Goal: Task Accomplishment & Management: Complete application form

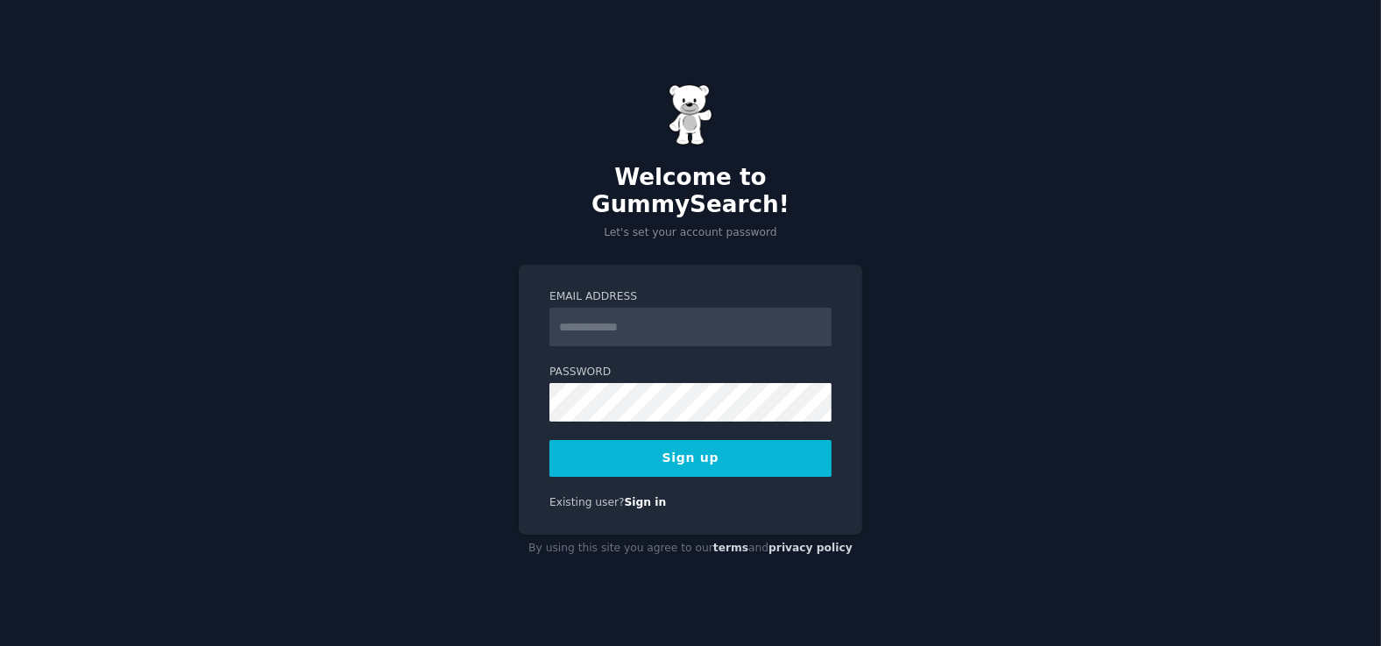
click at [776, 323] on input "Email Address" at bounding box center [690, 326] width 282 height 39
click at [569, 289] on label "Email Address" at bounding box center [690, 297] width 282 height 16
click at [569, 307] on input "Email Address" at bounding box center [690, 326] width 282 height 39
type input "**********"
click at [621, 364] on label "Password" at bounding box center [690, 372] width 282 height 16
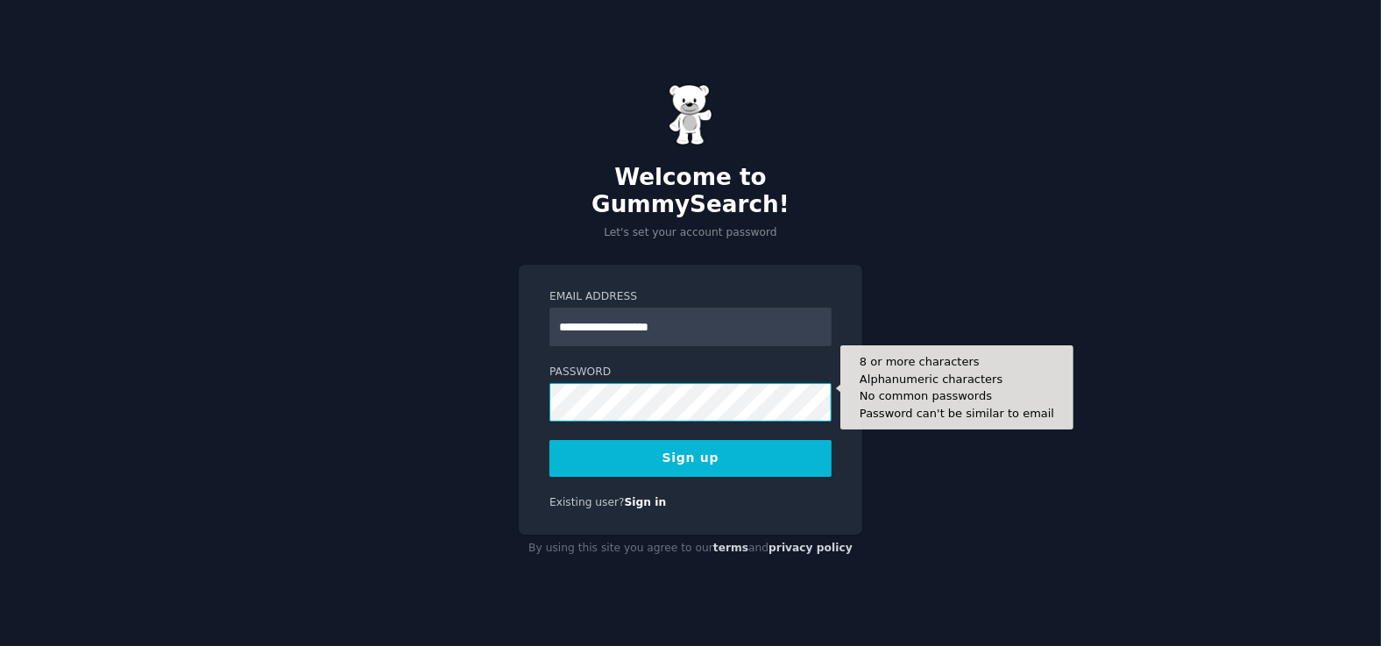
click at [177, 365] on div "**********" at bounding box center [690, 323] width 1381 height 646
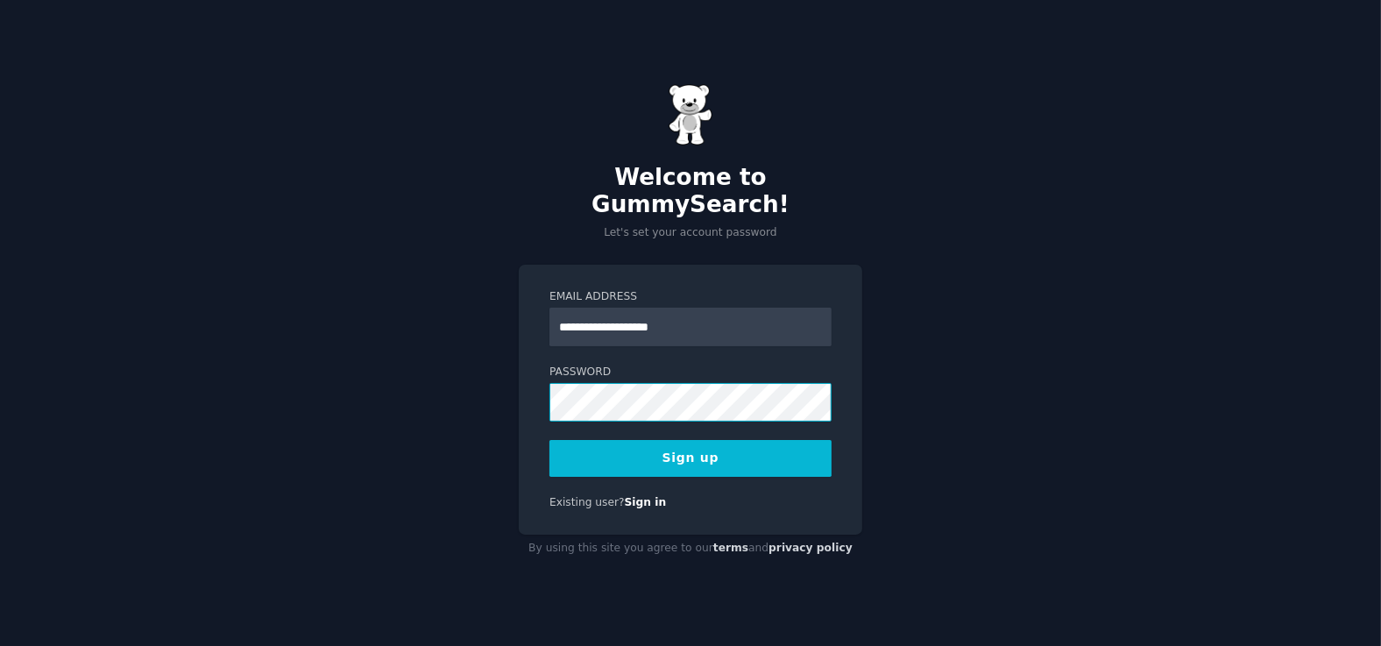
click at [549, 440] on button "Sign up" at bounding box center [690, 458] width 282 height 37
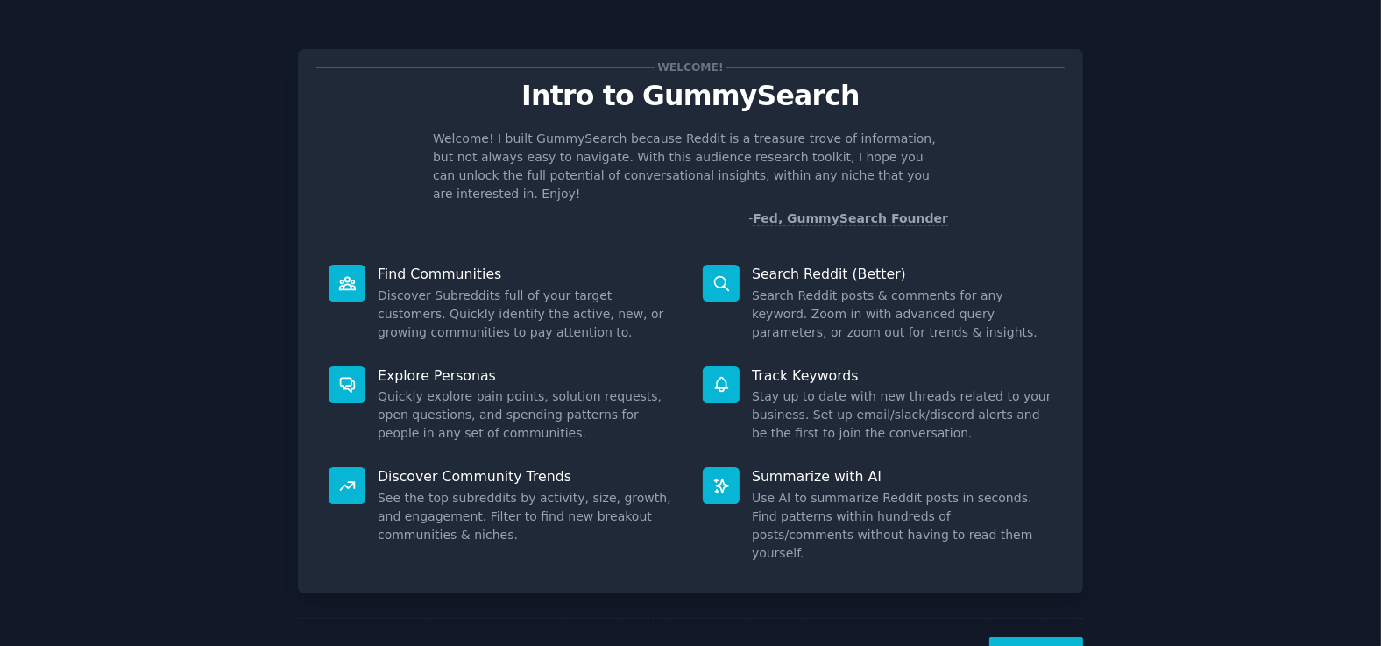
click at [1020, 637] on button "Next" at bounding box center [1036, 658] width 94 height 43
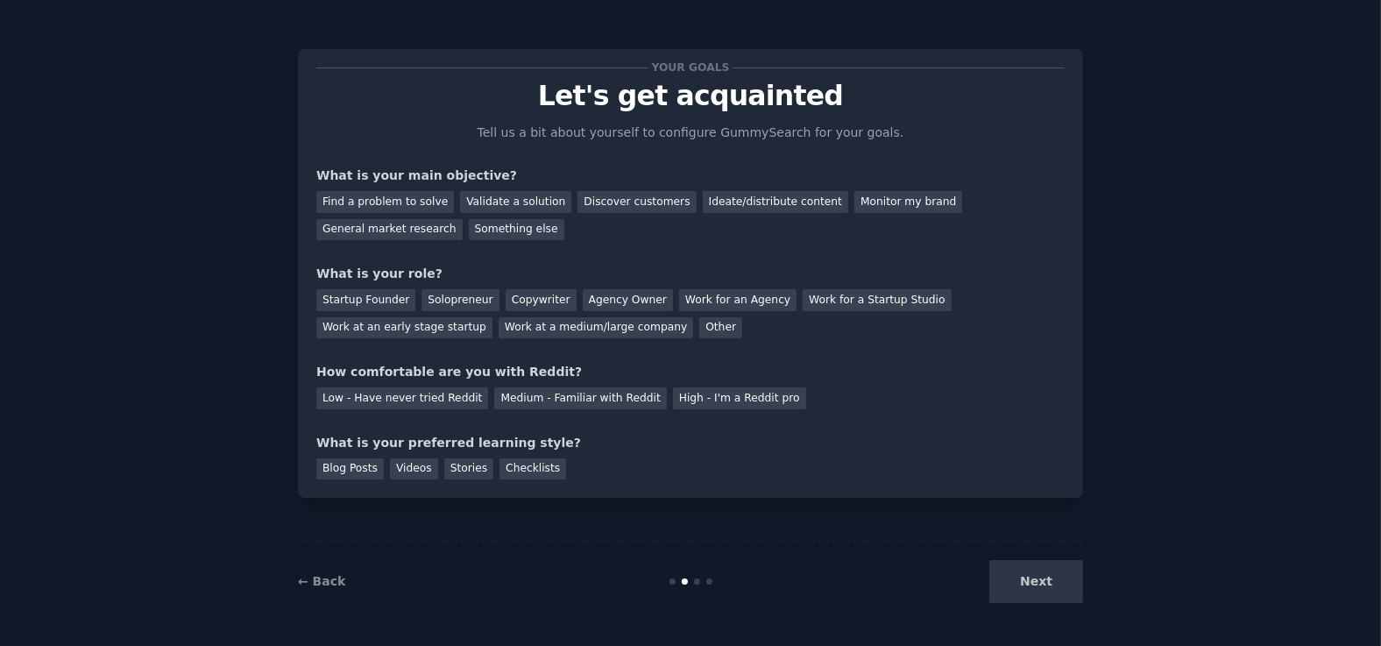
click at [1020, 605] on div "← Back Next" at bounding box center [690, 580] width 785 height 81
click at [393, 197] on div "Find a problem to solve" at bounding box center [385, 202] width 138 height 22
click at [460, 193] on div "Validate a solution" at bounding box center [515, 202] width 111 height 22
click at [410, 193] on div "Find a problem to solve" at bounding box center [385, 202] width 138 height 22
click at [1017, 584] on div "Next" at bounding box center [952, 581] width 262 height 43
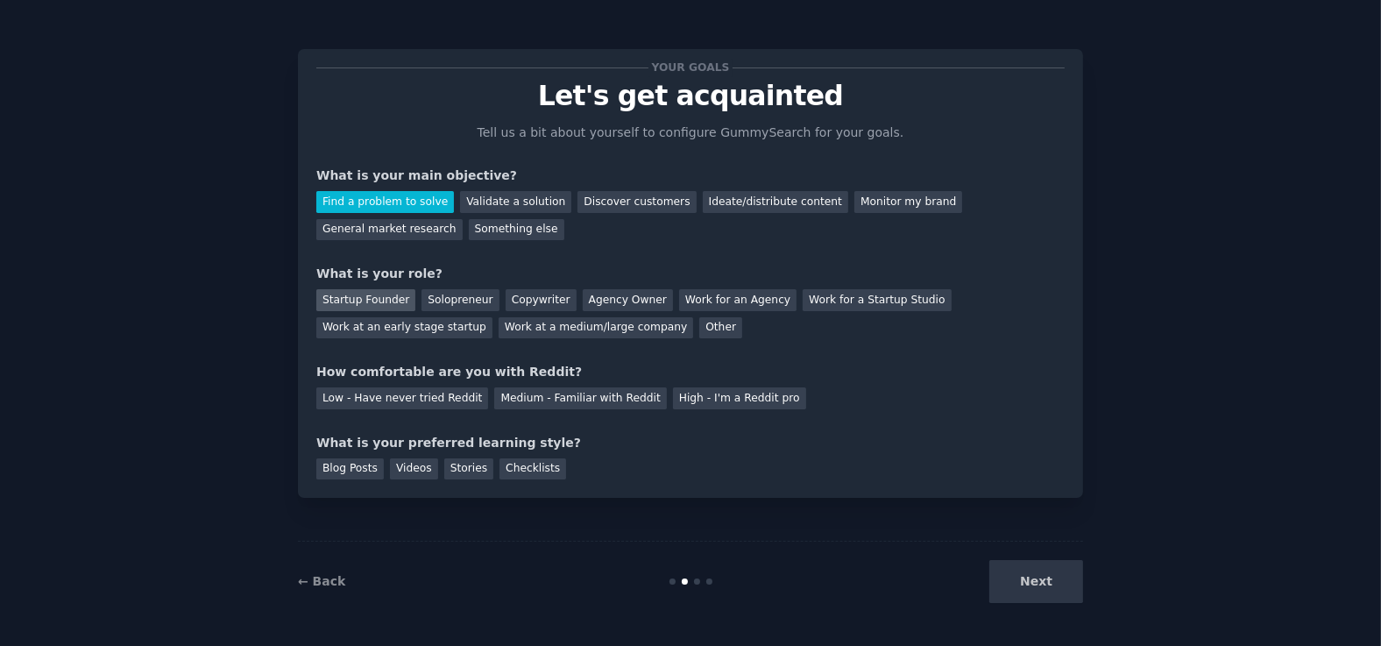
click at [359, 300] on div "Startup Founder" at bounding box center [365, 300] width 99 height 22
click at [441, 401] on div "Low - Have never tried Reddit" at bounding box center [402, 398] width 172 height 22
click at [359, 479] on div "Your goals Let's get acquainted Tell us a bit about yourself to configure Gummy…" at bounding box center [690, 273] width 785 height 448
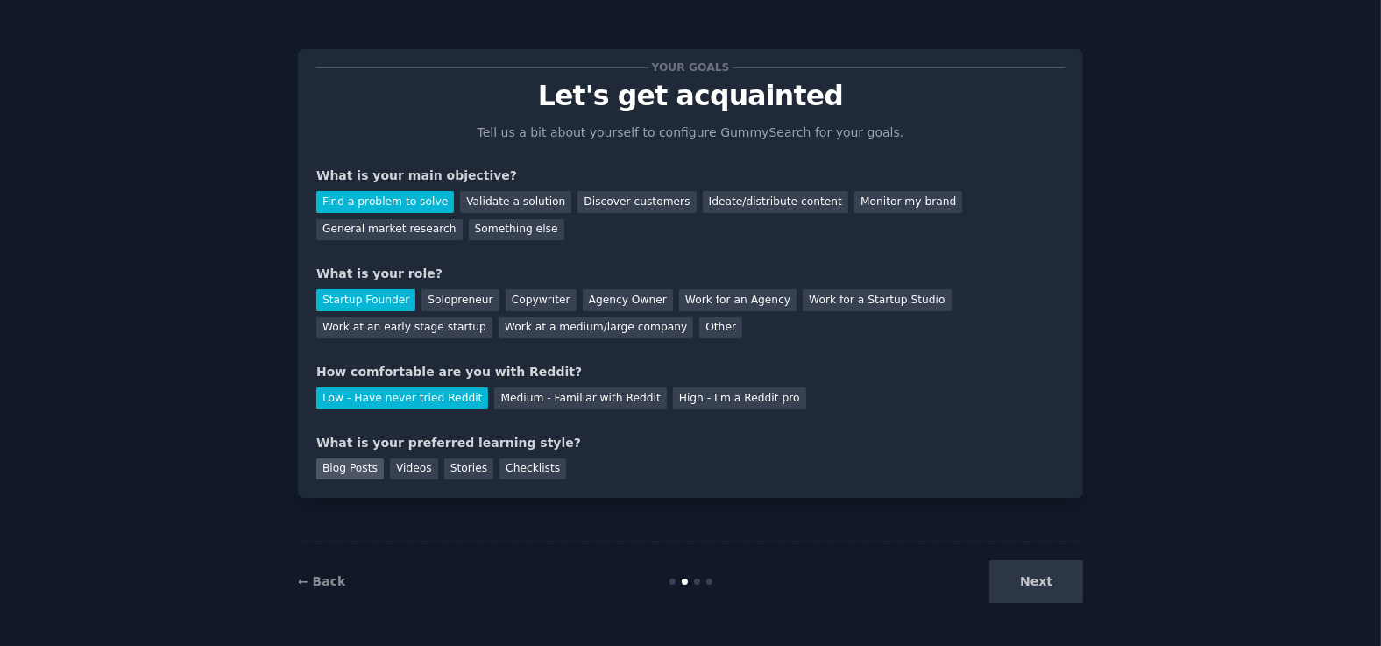
click at [343, 469] on div "Blog Posts" at bounding box center [349, 469] width 67 height 22
click at [1061, 590] on button "Next" at bounding box center [1036, 581] width 94 height 43
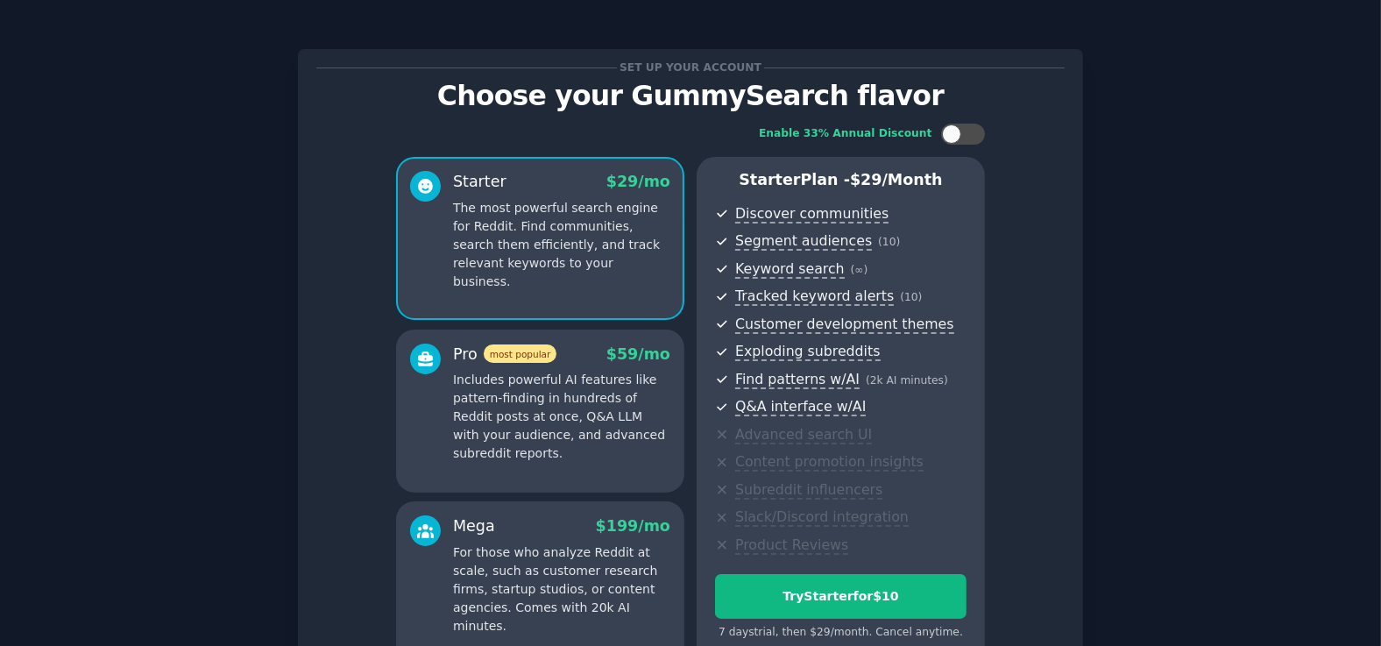
scroll to position [184, 0]
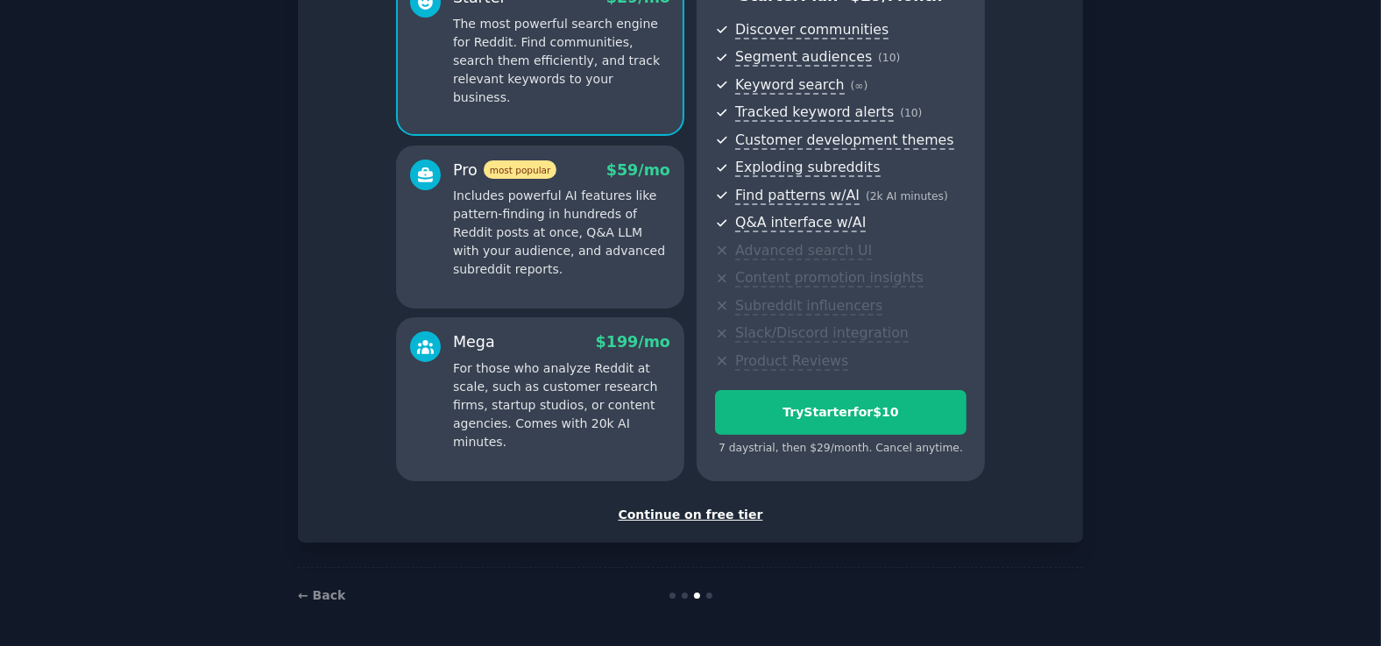
click at [722, 517] on div "Continue on free tier" at bounding box center [690, 514] width 748 height 18
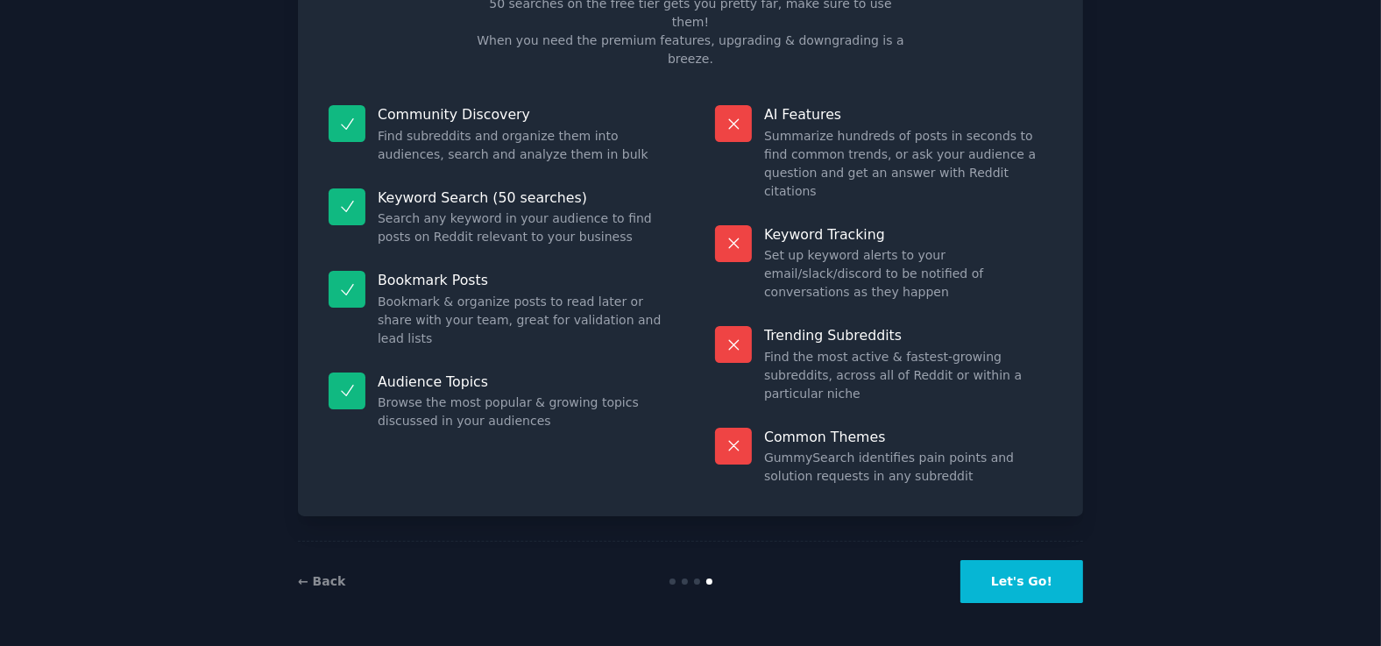
scroll to position [36, 0]
